Goal: Transaction & Acquisition: Purchase product/service

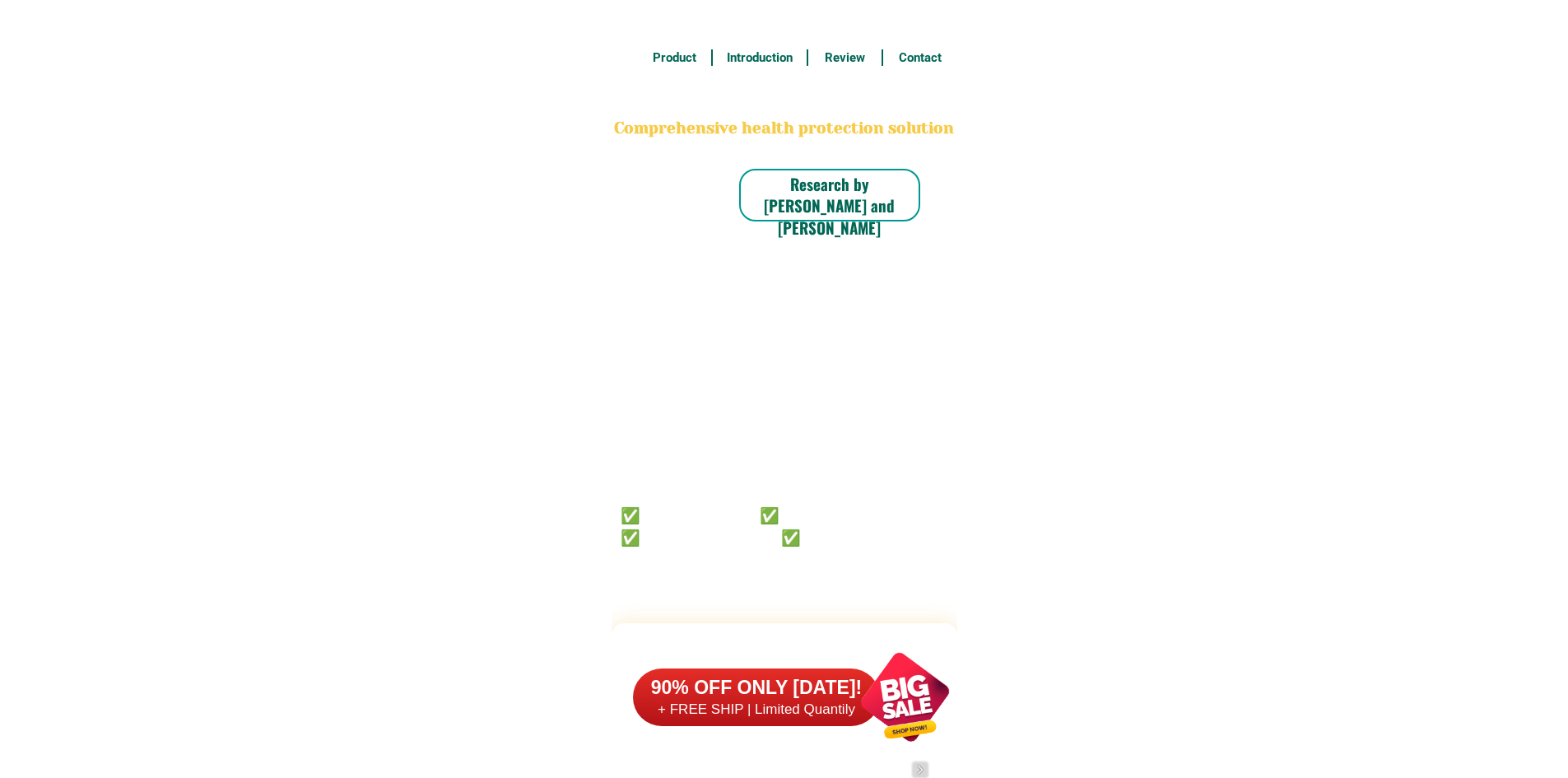
scroll to position [12795, 0]
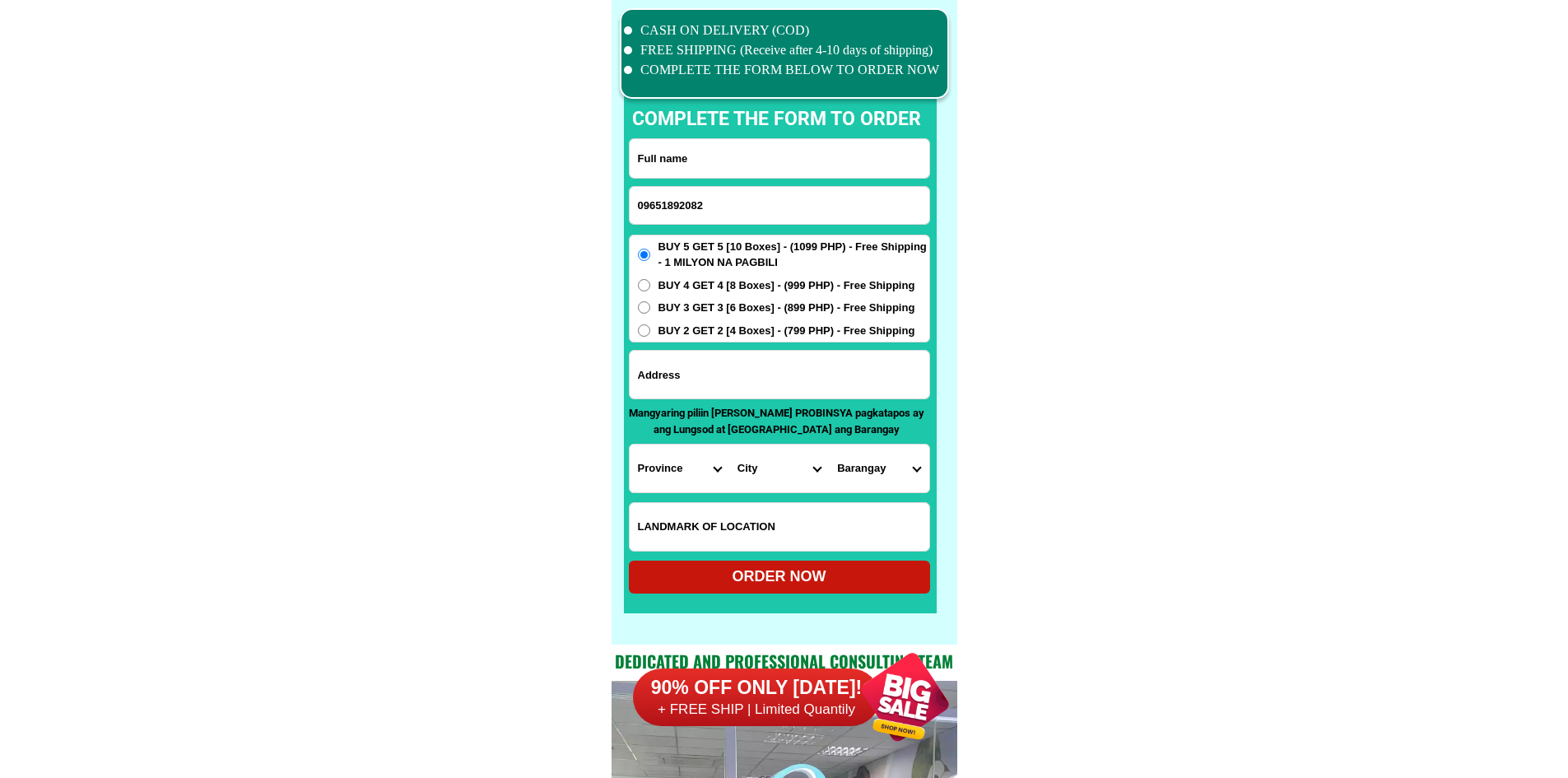
type input "09651892082"
drag, startPoint x: 759, startPoint y: 153, endPoint x: 776, endPoint y: 137, distance: 23.3
click at [759, 153] on input "Input full_name" at bounding box center [779, 158] width 299 height 39
paste input "[PERSON_NAME]"
type input "[PERSON_NAME]"
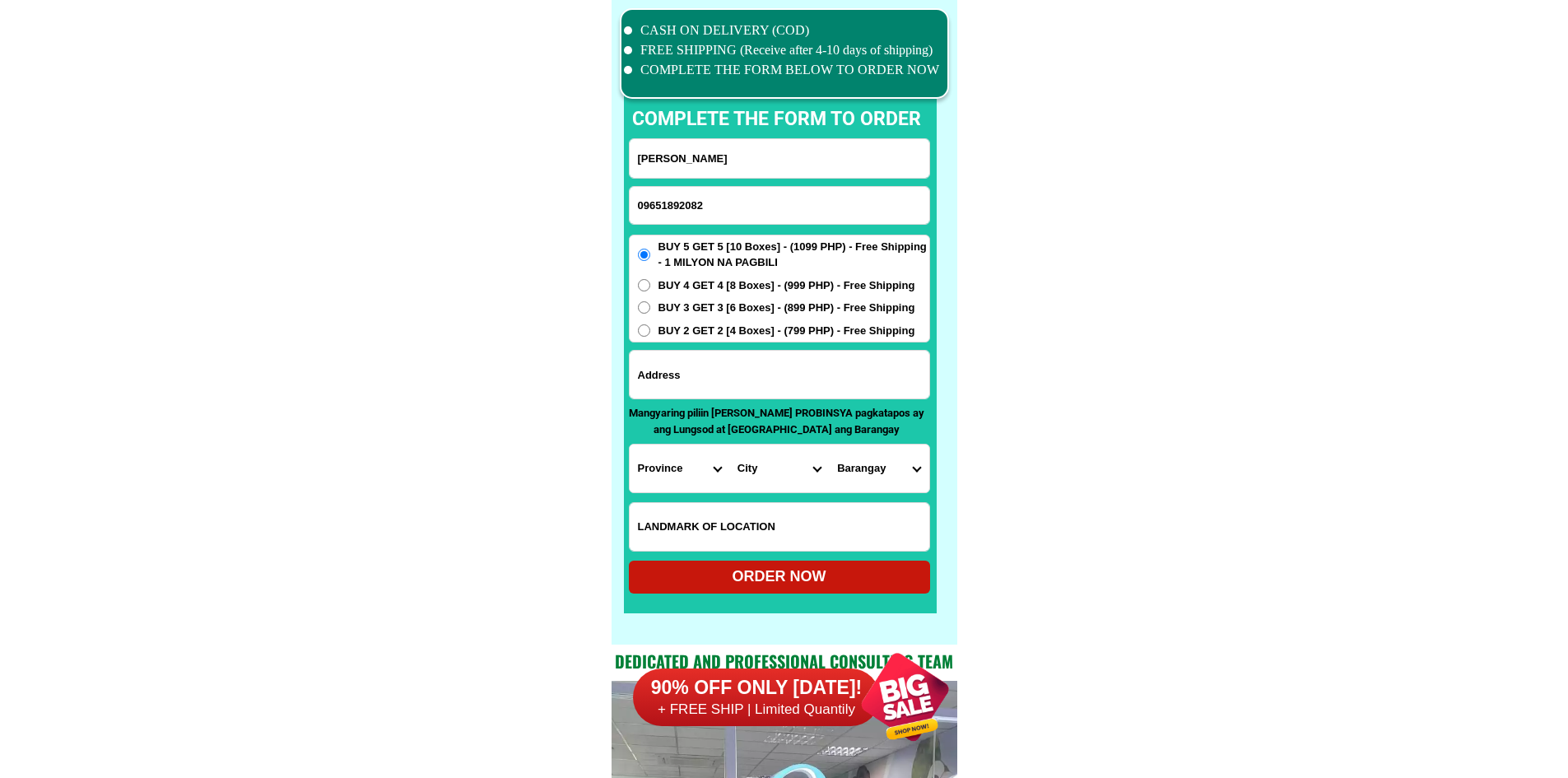
drag, startPoint x: 708, startPoint y: 367, endPoint x: 762, endPoint y: 368, distance: 54.0
click at [708, 367] on input "Input address" at bounding box center [779, 375] width 299 height 48
paste input "[PERSON_NAME]"
click at [705, 395] on input "[PERSON_NAME]" at bounding box center [779, 375] width 299 height 48
click at [713, 387] on input "[PERSON_NAME]" at bounding box center [779, 375] width 299 height 48
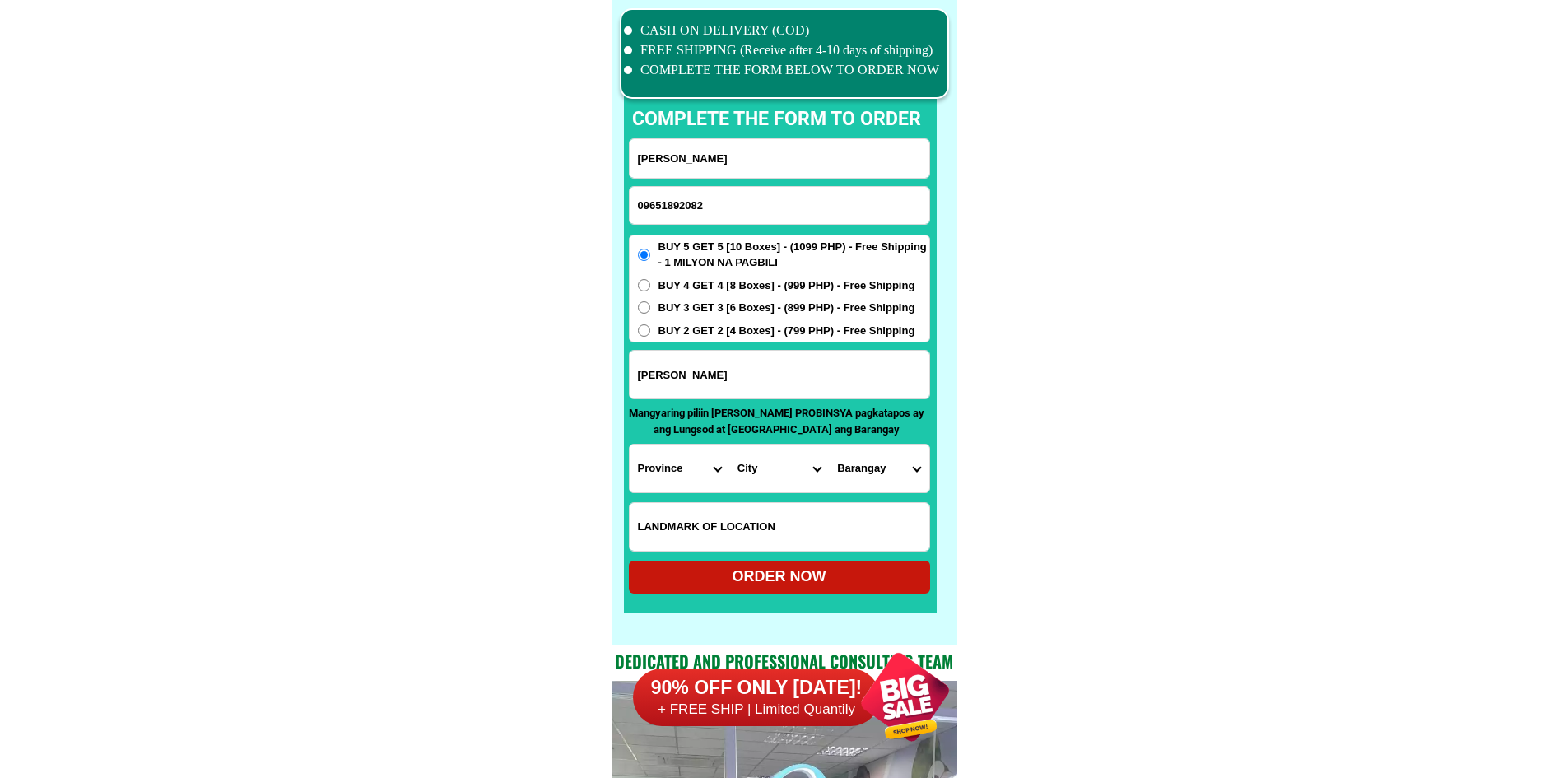
paste input "451 A [PERSON_NAME][DOMAIN_NAME] .St tondo.M .Brgy 83 Zone"
type input "451 A [PERSON_NAME][DOMAIN_NAME] .St tondo.M .Brgy 83 Zone"
click at [669, 467] on select "Province [GEOGRAPHIC_DATA] [GEOGRAPHIC_DATA] [GEOGRAPHIC_DATA] [GEOGRAPHIC_DATA…" at bounding box center [679, 468] width 99 height 48
select select "63_219"
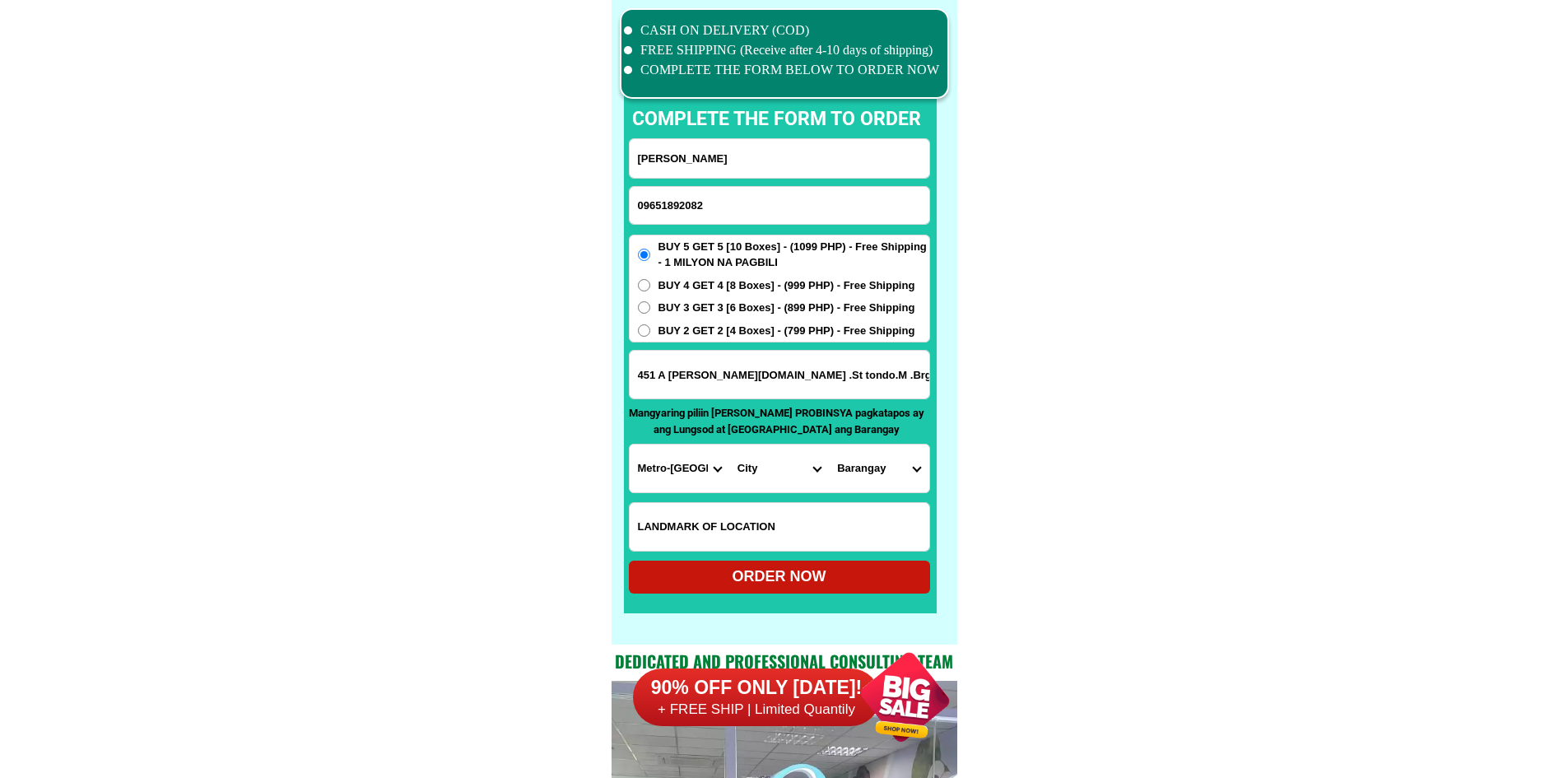
click at [778, 469] on select "City [GEOGRAPHIC_DATA] [GEOGRAPHIC_DATA] [GEOGRAPHIC_DATA] [GEOGRAPHIC_DATA]-ci…" at bounding box center [779, 468] width 99 height 48
click at [948, 465] on div "CASH ON DELIVERY (COD) FREE SHIPPING (Receive after 4-10 days of shipping) COMP…" at bounding box center [784, 322] width 346 height 645
click at [880, 470] on select "[GEOGRAPHIC_DATA]" at bounding box center [878, 468] width 99 height 48
drag, startPoint x: 871, startPoint y: 487, endPoint x: 873, endPoint y: 478, distance: 9.2
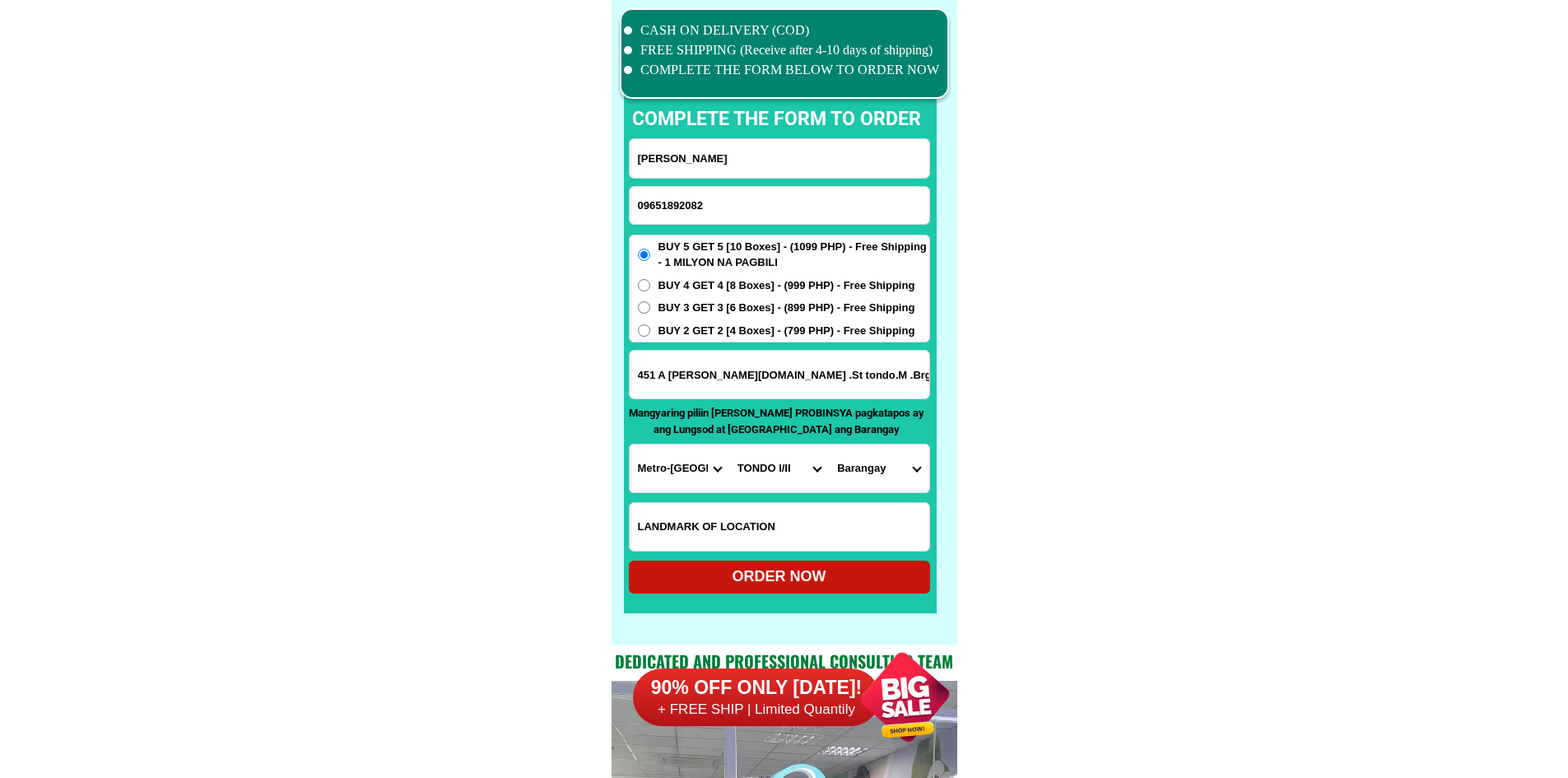
click at [871, 481] on select "[GEOGRAPHIC_DATA]" at bounding box center [878, 468] width 99 height 48
click at [873, 477] on select "[GEOGRAPHIC_DATA]" at bounding box center [878, 468] width 99 height 48
click at [790, 470] on select "City [GEOGRAPHIC_DATA] [GEOGRAPHIC_DATA] [GEOGRAPHIC_DATA] [GEOGRAPHIC_DATA]-ci…" at bounding box center [779, 468] width 99 height 48
select select "63_2195470"
click at [861, 461] on select "[GEOGRAPHIC_DATA]" at bounding box center [878, 468] width 99 height 48
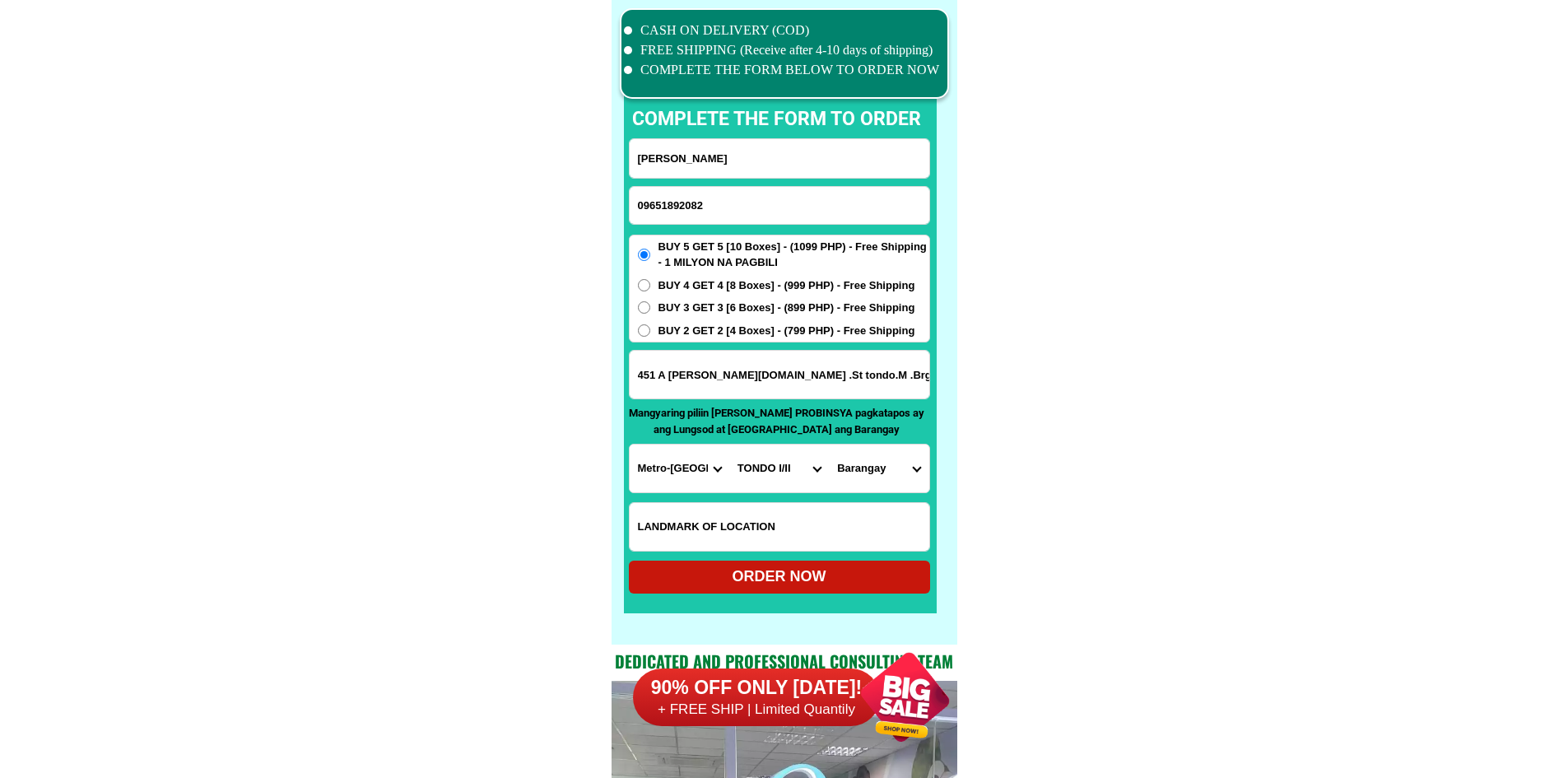
select select "63_2195470916"
click at [828, 444] on select "[GEOGRAPHIC_DATA]" at bounding box center [878, 468] width 99 height 48
click at [844, 570] on div "ORDER NOW" at bounding box center [780, 576] width 301 height 22
radio input "true"
click at [641, 208] on input "Input phone_number" at bounding box center [779, 205] width 299 height 37
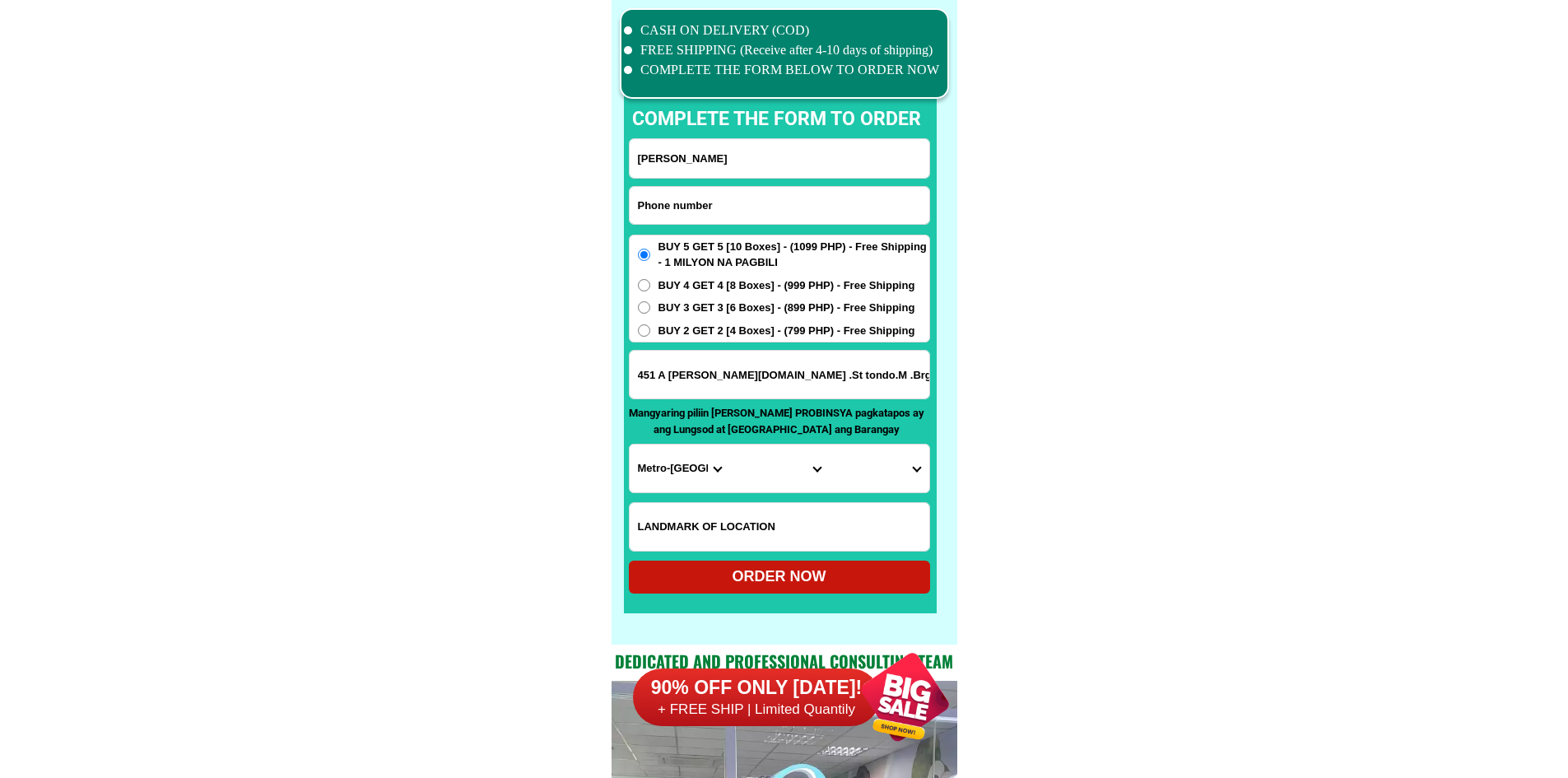
paste input "09855108794"
type input "09855108794"
click at [780, 158] on input "[PERSON_NAME]" at bounding box center [779, 158] width 299 height 39
paste input "[PERSON_NAME]"
type input "[PERSON_NAME]"
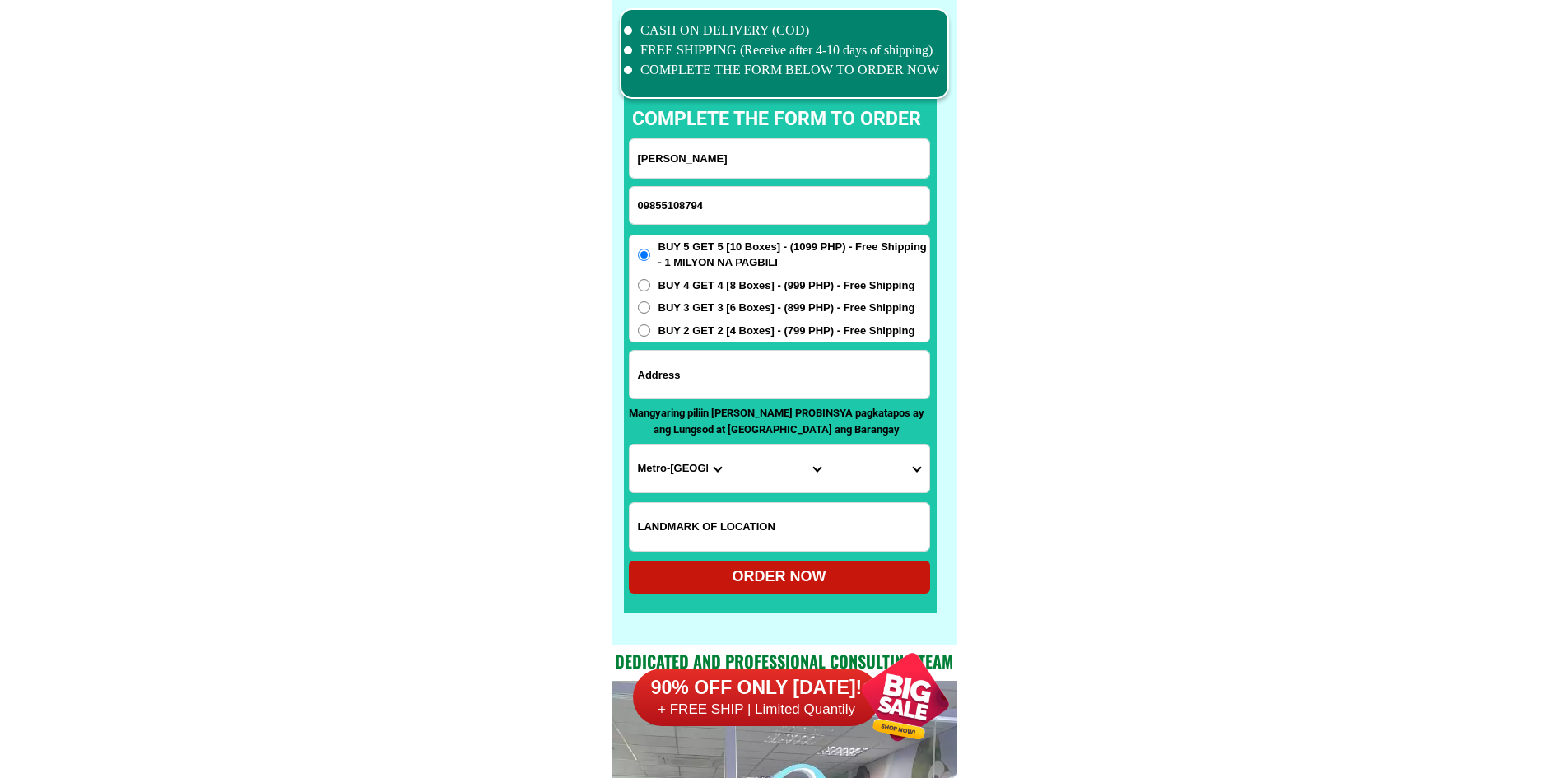
drag, startPoint x: 767, startPoint y: 378, endPoint x: 808, endPoint y: 379, distance: 41.0
click at [767, 378] on input "Input address" at bounding box center [779, 375] width 299 height 48
paste input "RB & L Agrivet Supply, [GEOGRAPHIC_DATA], Catigbian Bohol"
type input "RB & L Agrivet Supply, [GEOGRAPHIC_DATA], Catigbian Bohol"
drag, startPoint x: 1030, startPoint y: 388, endPoint x: 938, endPoint y: 424, distance: 98.8
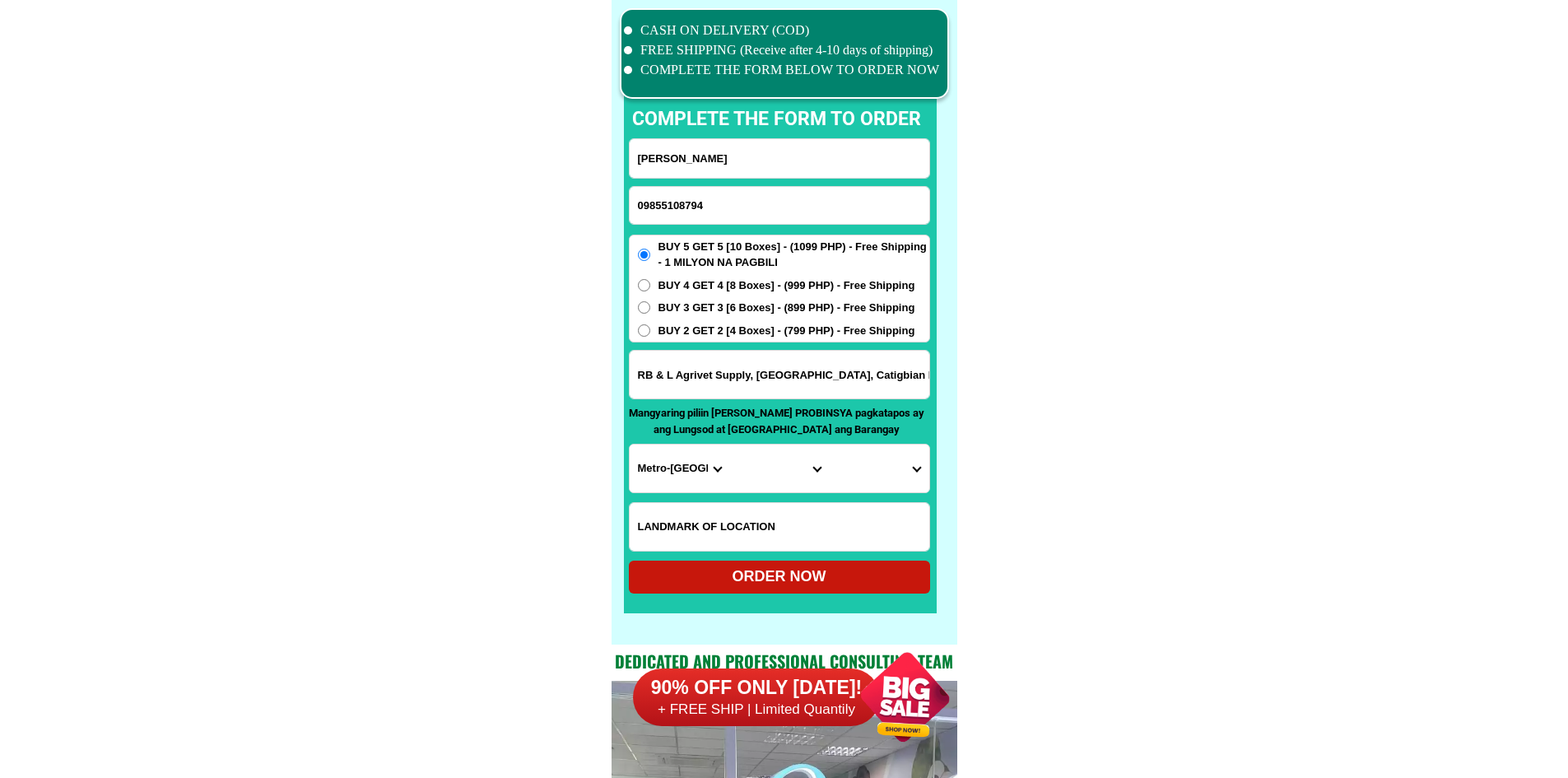
drag, startPoint x: 725, startPoint y: 468, endPoint x: 715, endPoint y: 472, distance: 10.8
click at [720, 471] on select "Province [GEOGRAPHIC_DATA] [GEOGRAPHIC_DATA] [GEOGRAPHIC_DATA] [GEOGRAPHIC_DATA…" at bounding box center [679, 468] width 99 height 48
click at [703, 475] on select "Province [GEOGRAPHIC_DATA] [GEOGRAPHIC_DATA] [GEOGRAPHIC_DATA] [GEOGRAPHIC_DATA…" at bounding box center [679, 468] width 99 height 48
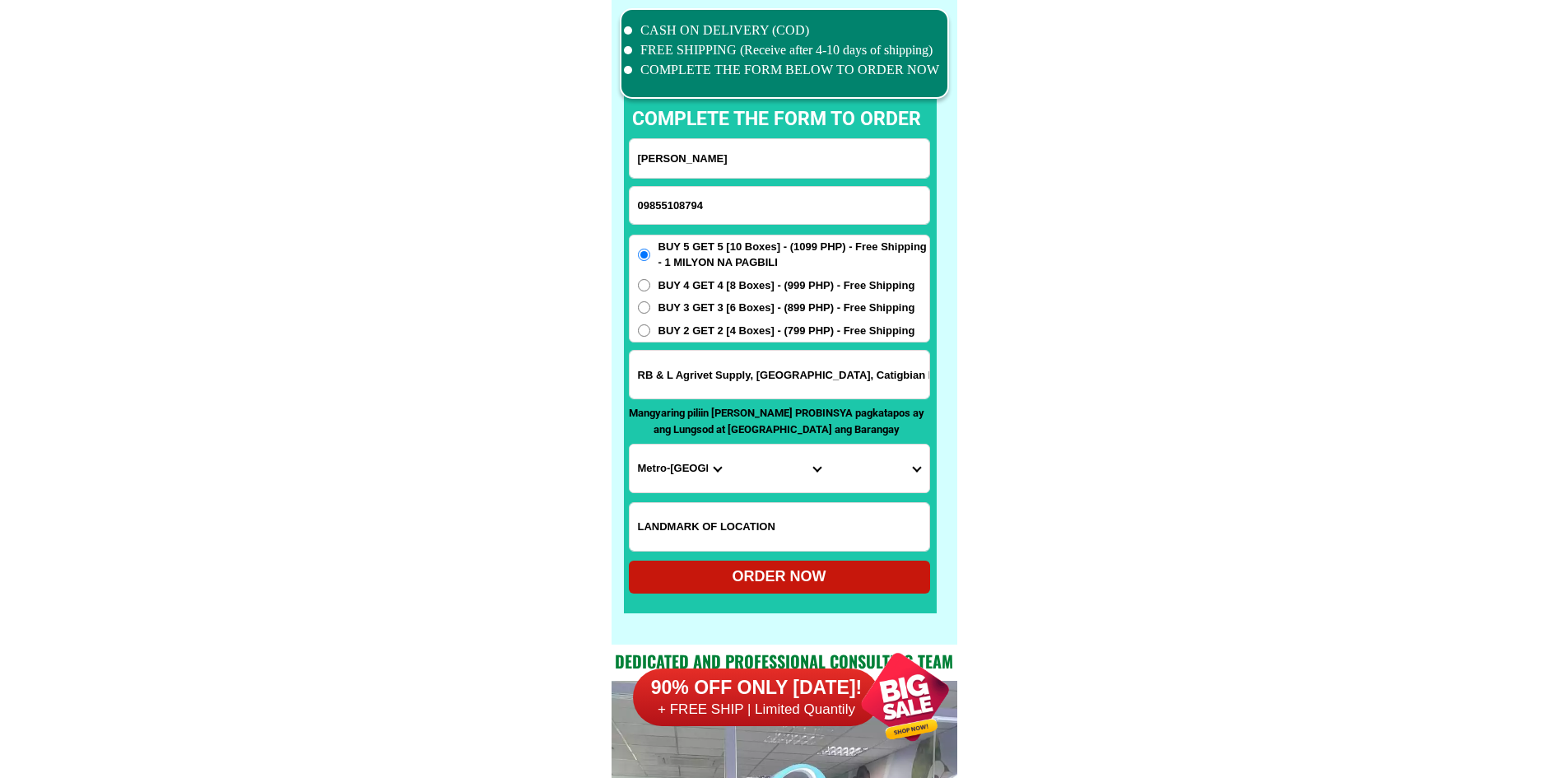
select select "63_137"
drag, startPoint x: 1004, startPoint y: 471, endPoint x: 954, endPoint y: 480, distance: 50.8
click at [752, 472] on select "City Alburquerque Antequera Baclayon Balilihan Bien-unido Bilar Bohol-[PERSON_N…" at bounding box center [779, 468] width 99 height 48
select select "63_137200"
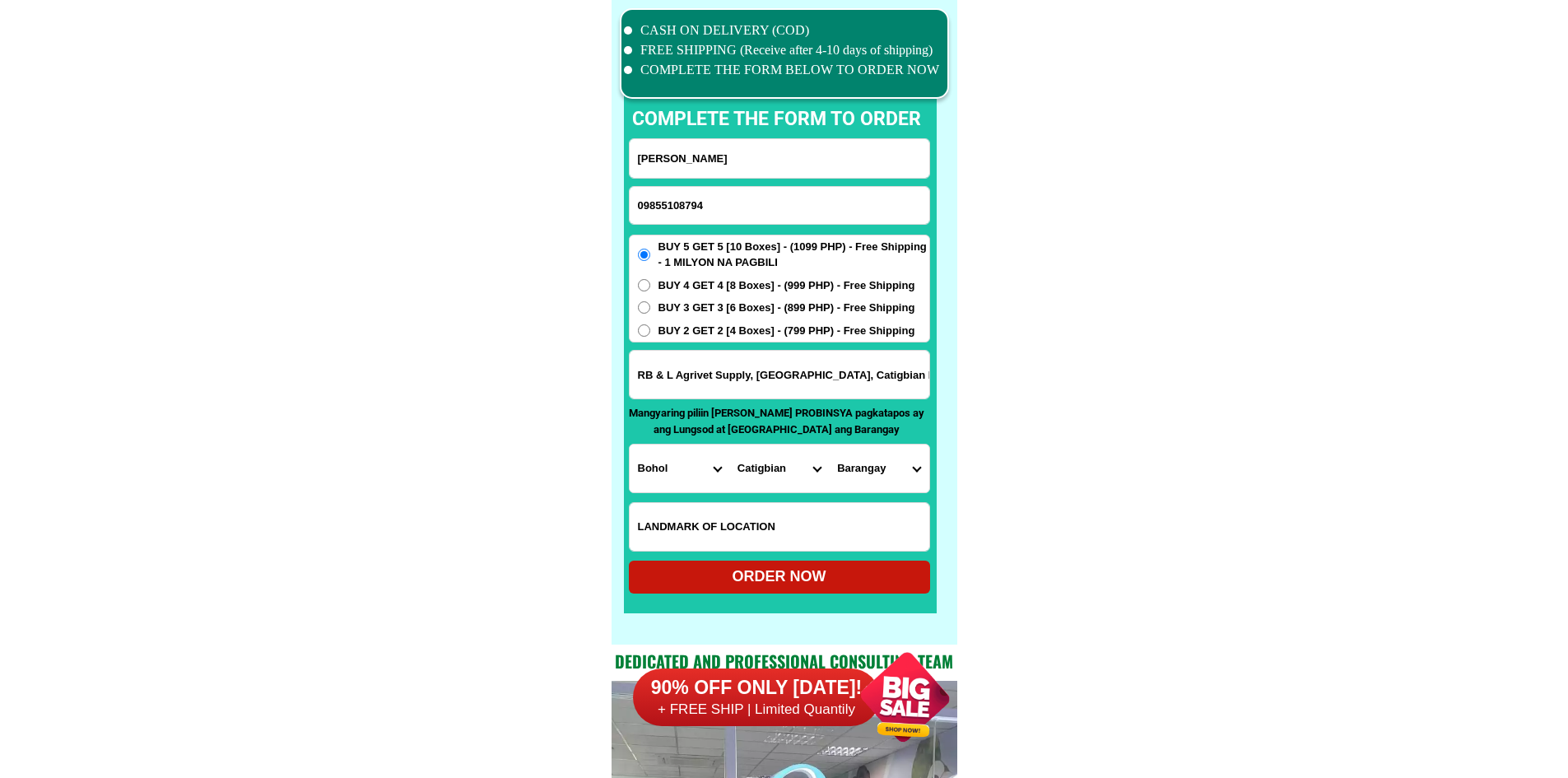
click at [729, 444] on select "City Alburquerque Antequera Baclayon Balilihan Bien-unido Bilar Bohol-[PERSON_N…" at bounding box center [779, 468] width 99 height 48
click at [706, 290] on span "BUY 4 GET 4 [8 Boxes] - (999 PHP) - Free Shipping" at bounding box center [786, 285] width 256 height 16
click at [650, 290] on input "BUY 4 GET 4 [8 Boxes] - (999 PHP) - Free Shipping" at bounding box center [643, 285] width 12 height 12
radio input "true"
click at [859, 478] on select "Barangay Alegria Ambuan Baang Bagtic Bongbong Cambailan Candumayao Causwagan no…" at bounding box center [878, 468] width 99 height 48
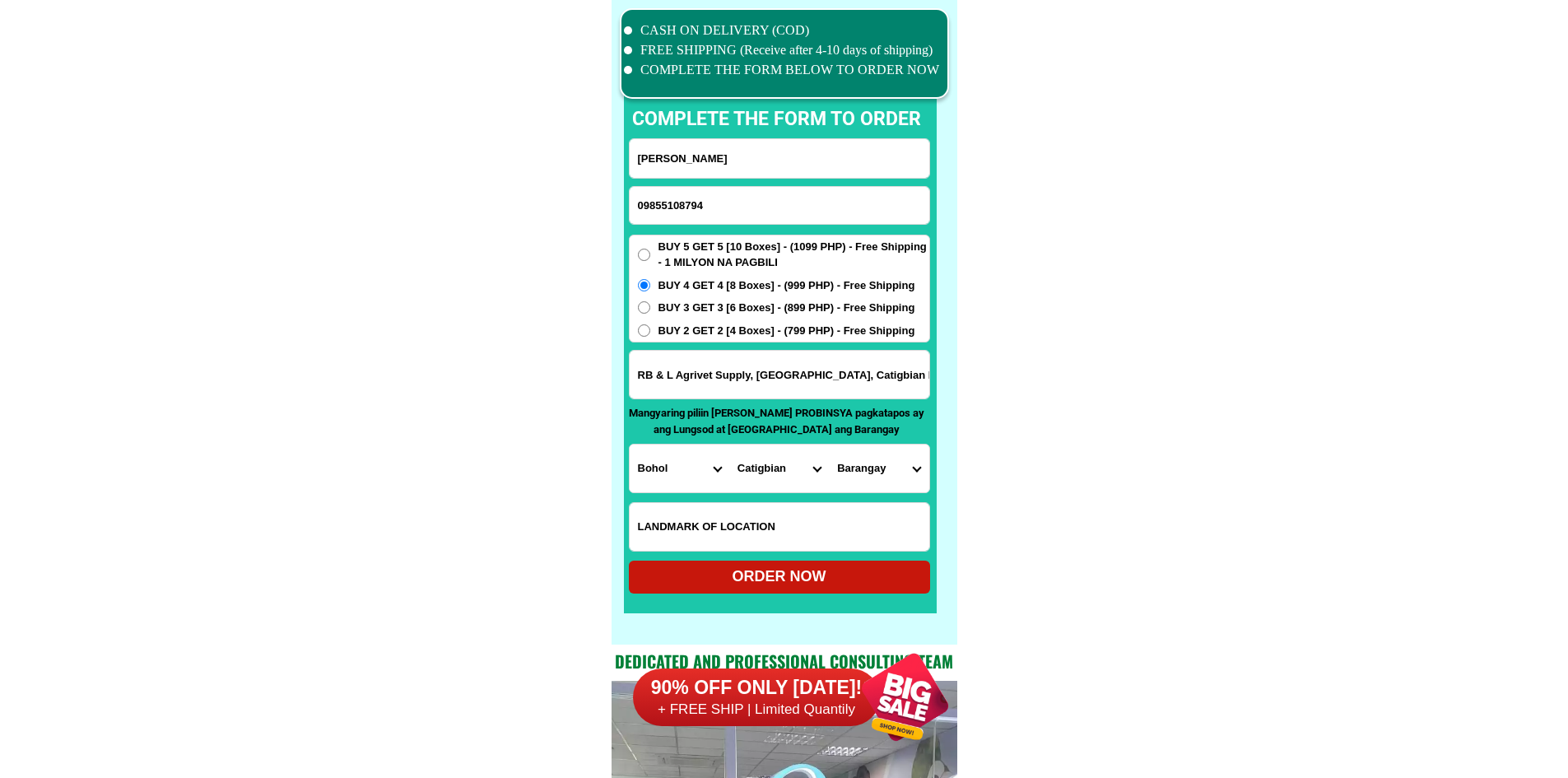
select select "63_137200273"
click at [827, 583] on div "ORDER NOW" at bounding box center [780, 576] width 301 height 22
radio input "true"
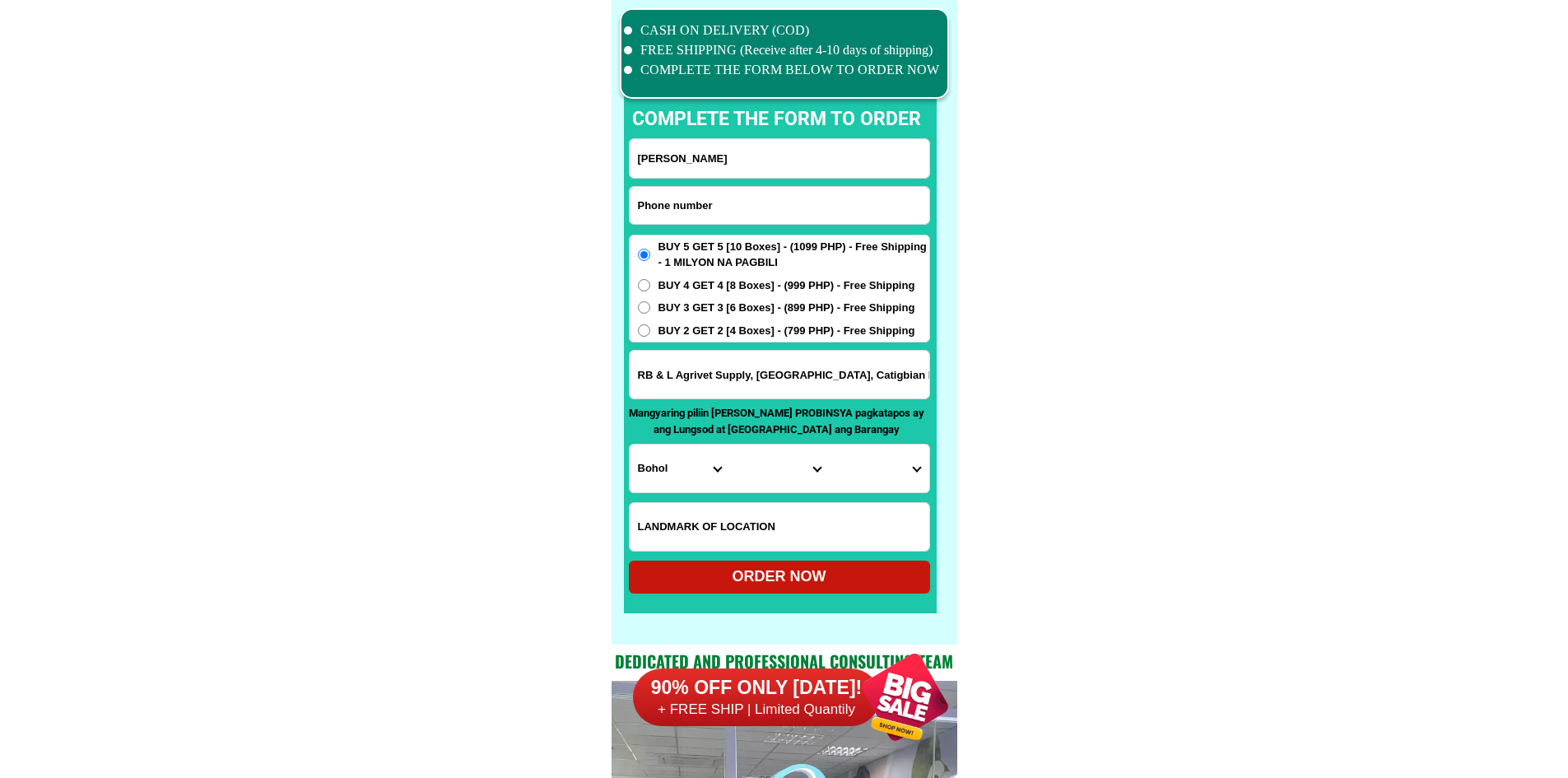
click at [789, 208] on input "Input phone_number" at bounding box center [779, 205] width 299 height 37
paste input "0935 - 504 - 8023"
click at [699, 195] on input "0935 - 504 - 8023" at bounding box center [779, 205] width 299 height 37
click at [669, 201] on input "0935 - 5048023" at bounding box center [779, 205] width 299 height 37
click at [672, 199] on input "0935 - 5048023" at bounding box center [779, 205] width 299 height 37
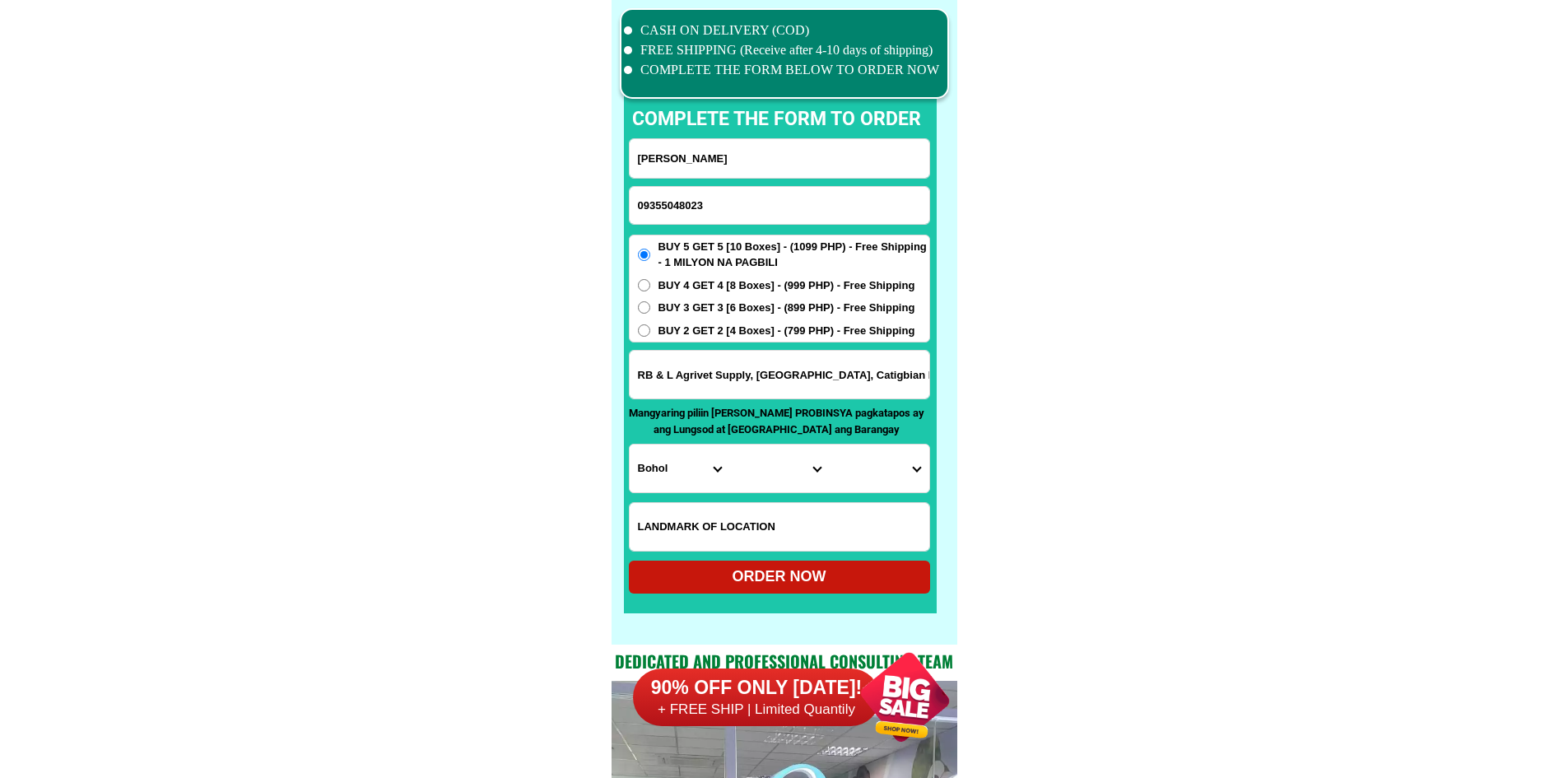
type input "09355048023"
click at [752, 170] on input "[PERSON_NAME]" at bounding box center [779, 158] width 299 height 39
paste input "[PERSON_NAME],"
type input "[PERSON_NAME],"
click at [778, 361] on input "Input address" at bounding box center [779, 375] width 299 height 48
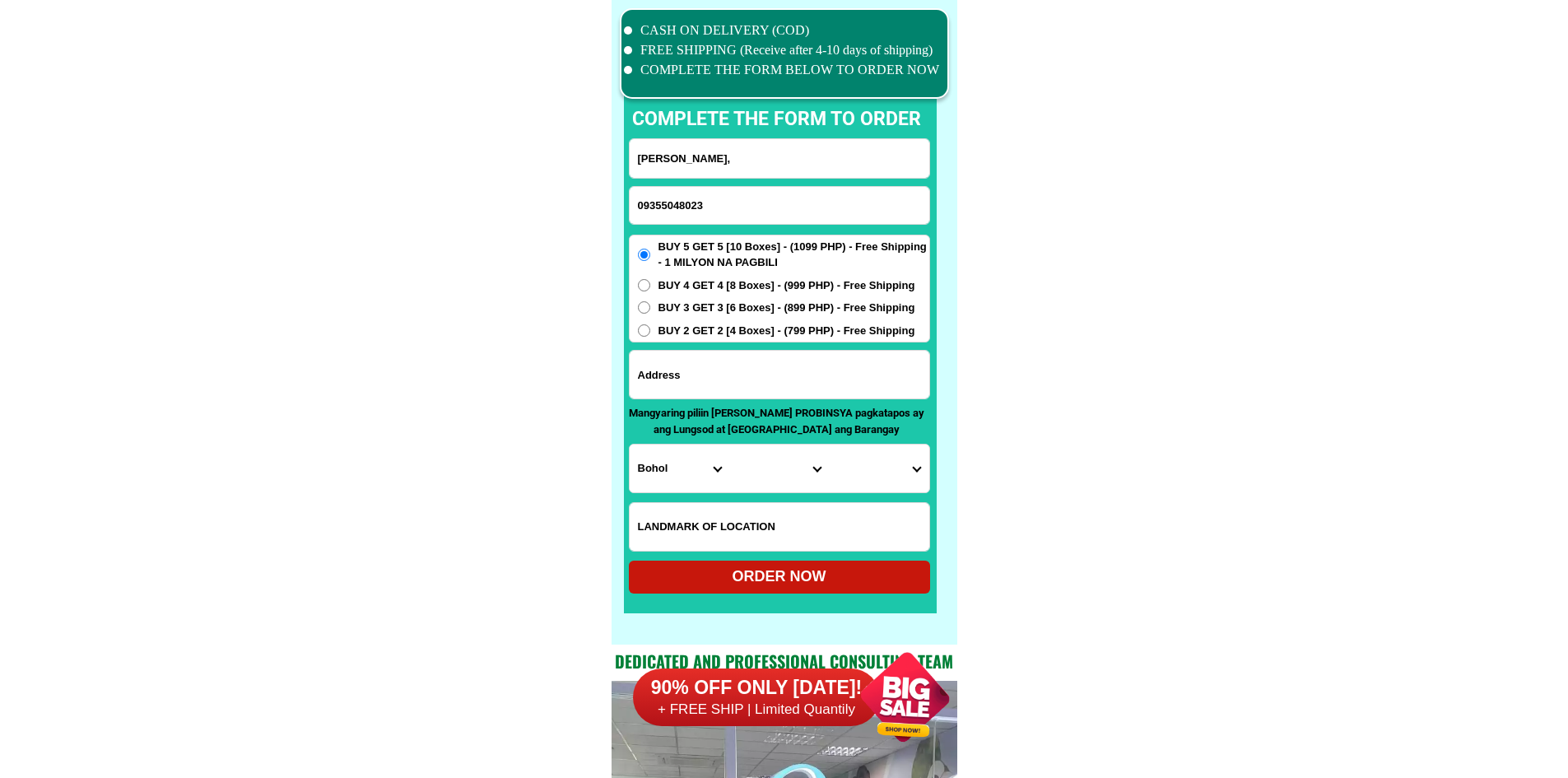
paste input "0557 Road [GEOGRAPHIC_DATA][PERSON_NAME][PERSON_NAME] [GEOGRAPHIC_DATA]"
type input "0557 Road [GEOGRAPHIC_DATA][PERSON_NAME][PERSON_NAME] [GEOGRAPHIC_DATA]"
click at [780, 330] on span "BUY 2 GET 2 [4 Boxes] - (799 PHP) - Free Shipping" at bounding box center [786, 330] width 256 height 16
click at [650, 330] on input "BUY 2 GET 2 [4 Boxes] - (799 PHP) - Free Shipping" at bounding box center [643, 330] width 12 height 12
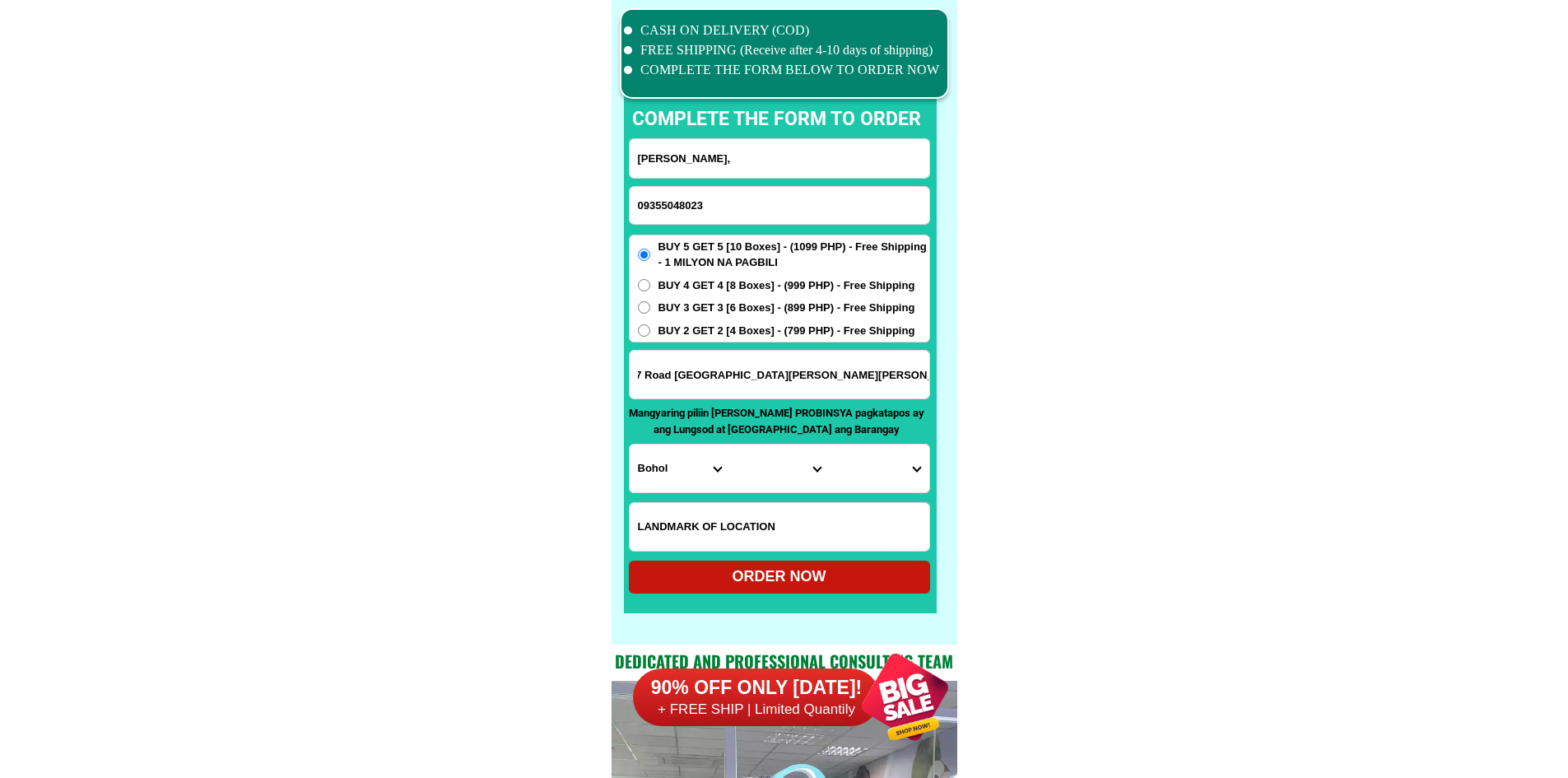
radio input "true"
click at [659, 483] on select "Province [GEOGRAPHIC_DATA] [GEOGRAPHIC_DATA] [GEOGRAPHIC_DATA] [GEOGRAPHIC_DATA…" at bounding box center [679, 468] width 99 height 48
select select "63_761"
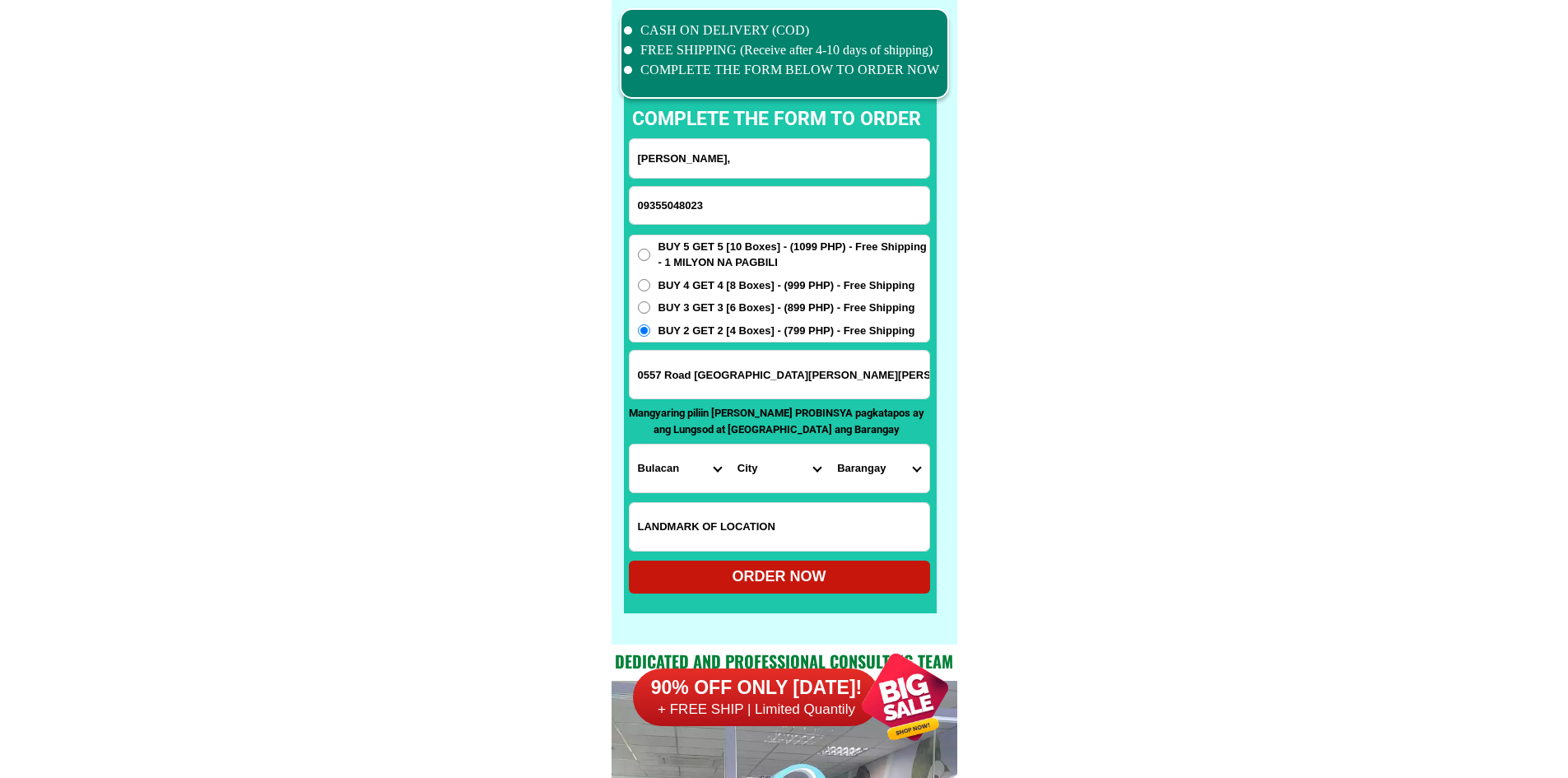
click at [749, 483] on select "City Angat Balagtas [GEOGRAPHIC_DATA] [GEOGRAPHIC_DATA] [GEOGRAPHIC_DATA] [GEOG…" at bounding box center [779, 468] width 99 height 48
select select "63_7618673"
click at [729, 444] on select "City Angat Balagtas [GEOGRAPHIC_DATA] [GEOGRAPHIC_DATA] [GEOGRAPHIC_DATA] [GEOG…" at bounding box center [779, 468] width 99 height 48
click at [885, 469] on select "Barangay Borol 1st Borol 2nd Dalig Longos [GEOGRAPHIC_DATA] [GEOGRAPHIC_DATA] […" at bounding box center [878, 468] width 99 height 48
select select "63_76186738431"
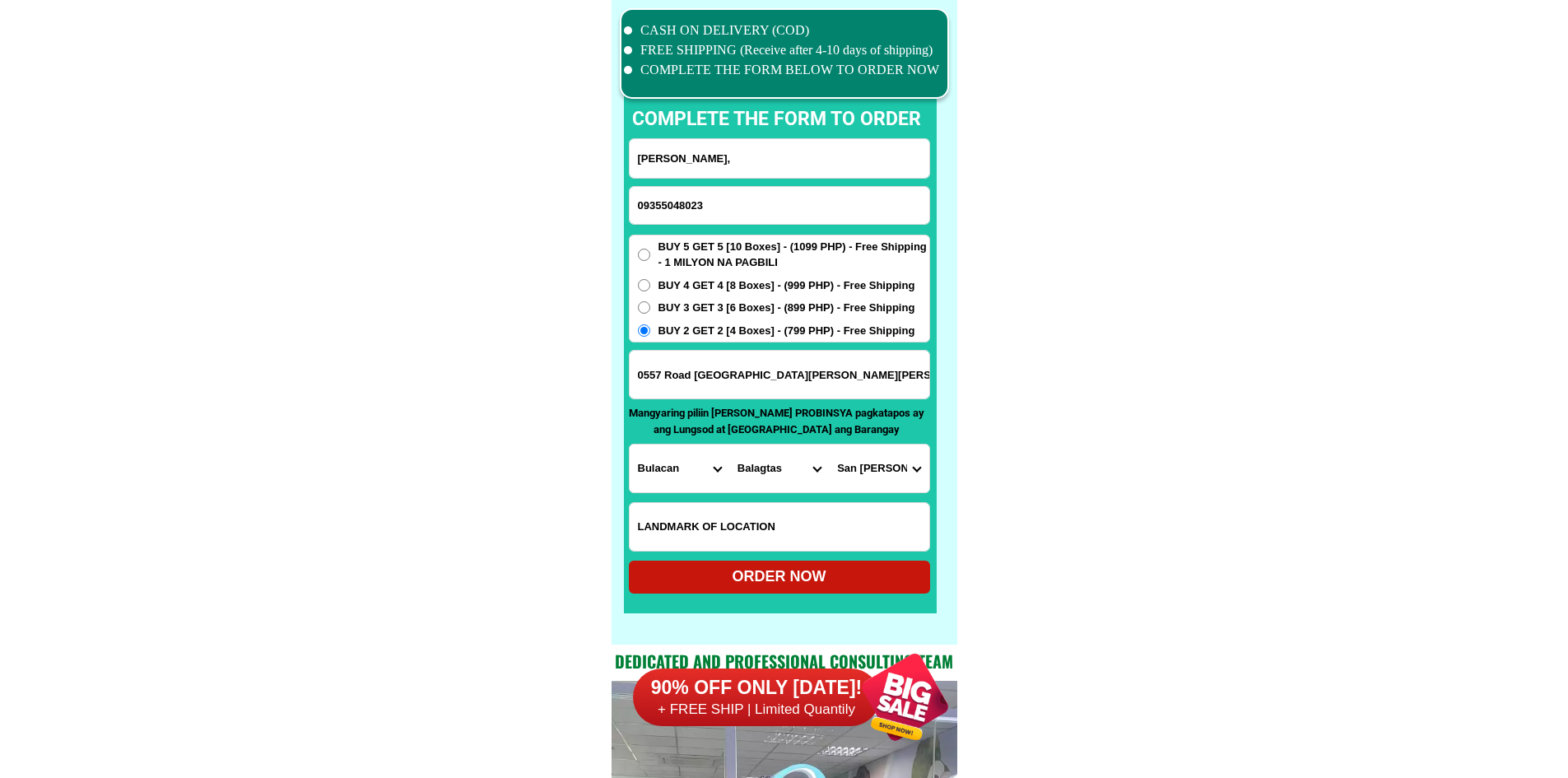
click at [809, 579] on div "ORDER NOW" at bounding box center [780, 576] width 301 height 22
type input "[PERSON_NAME],"
radio input "true"
